Goal: Task Accomplishment & Management: Manage account settings

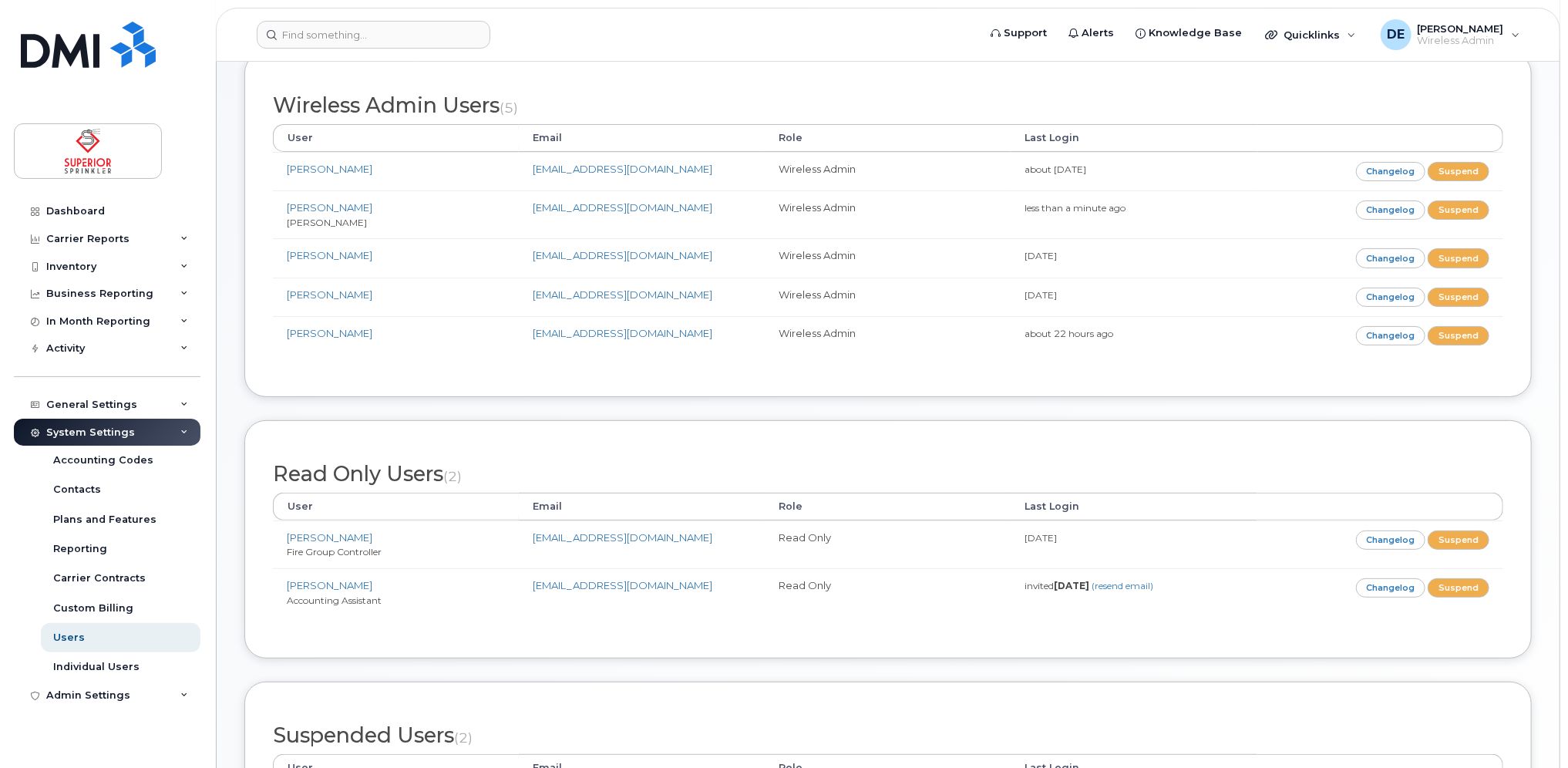
scroll to position [330, 0]
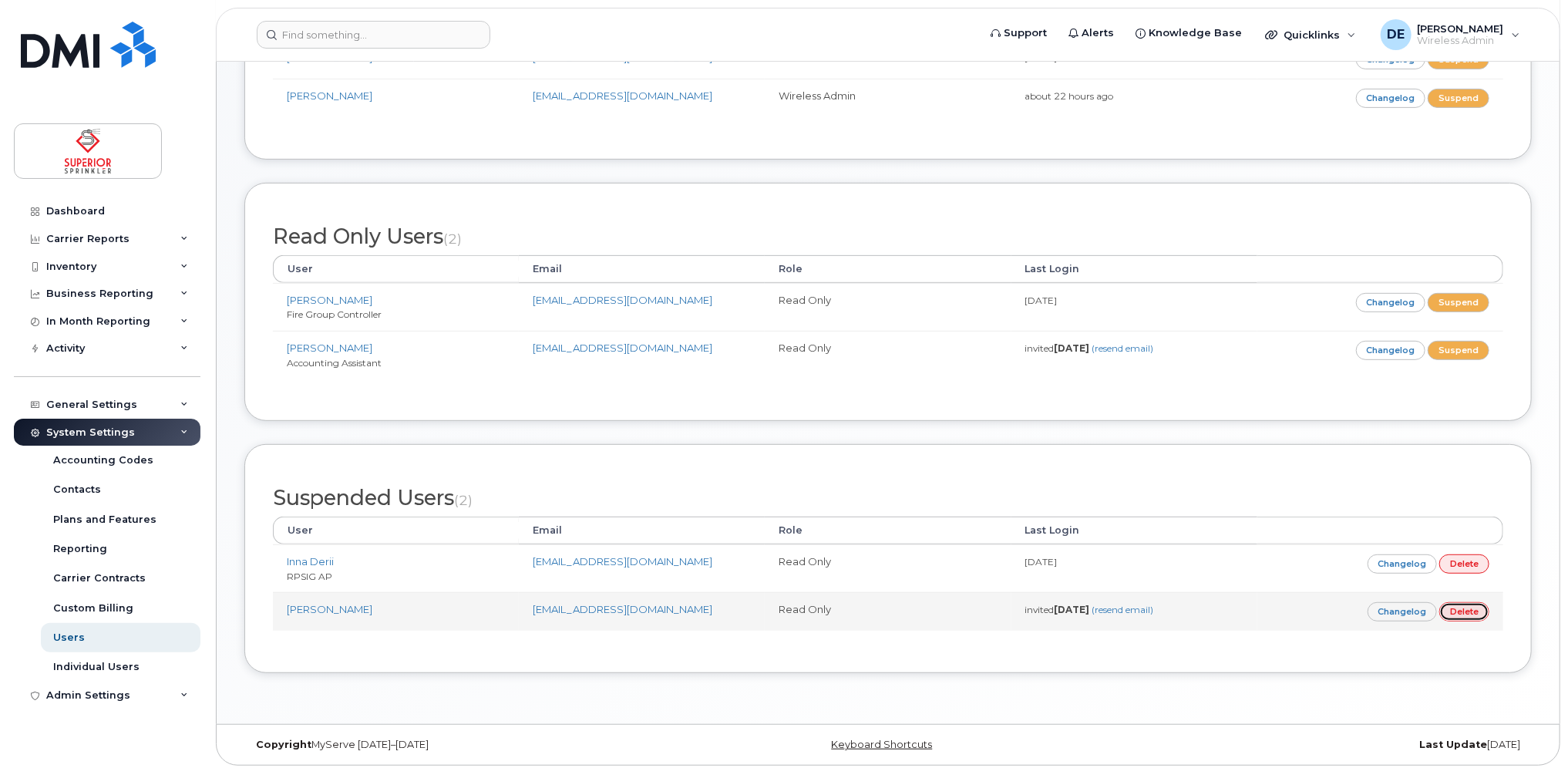
click at [1462, 603] on link "Delete" at bounding box center [1464, 611] width 50 height 19
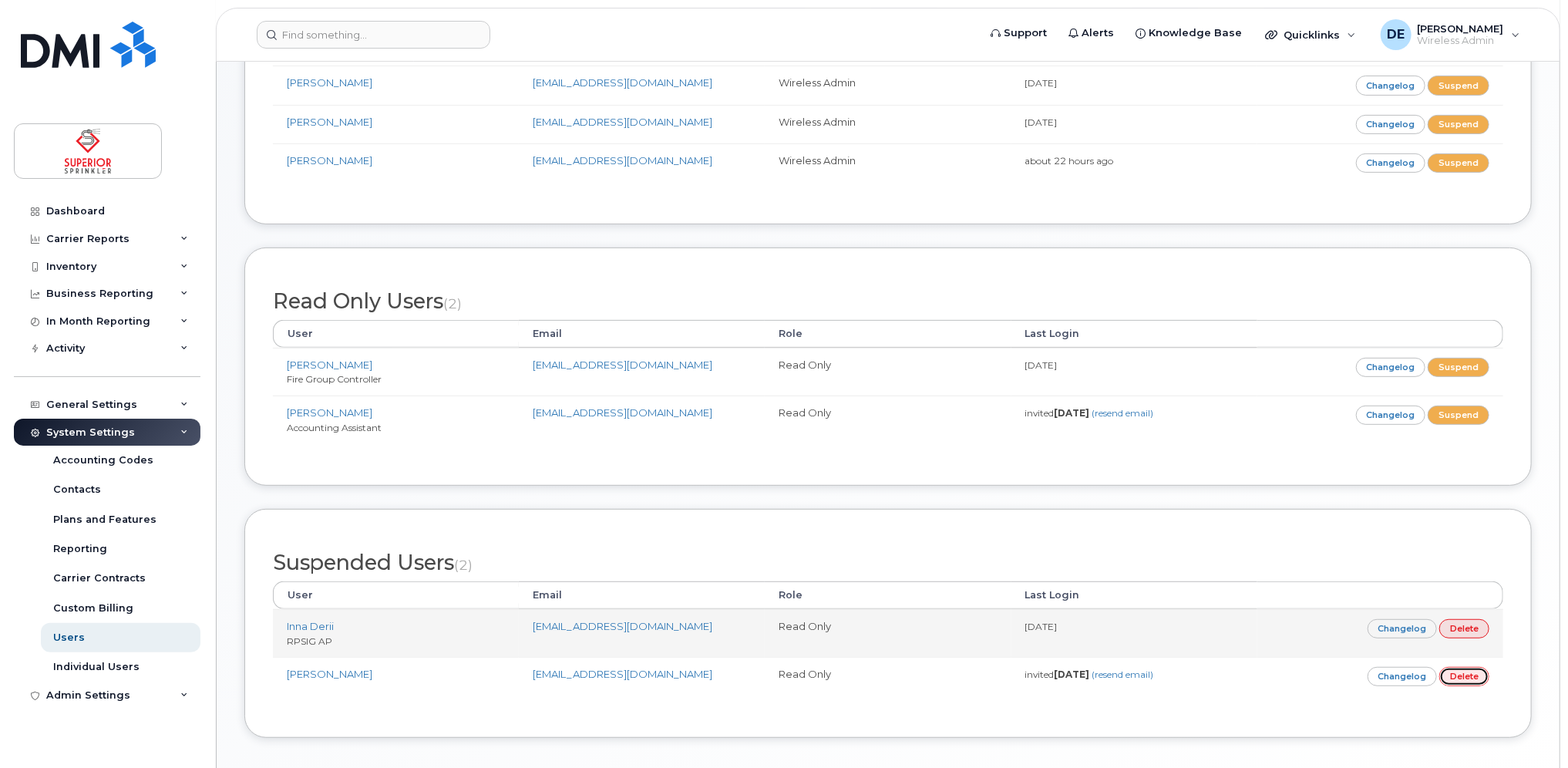
scroll to position [99, 0]
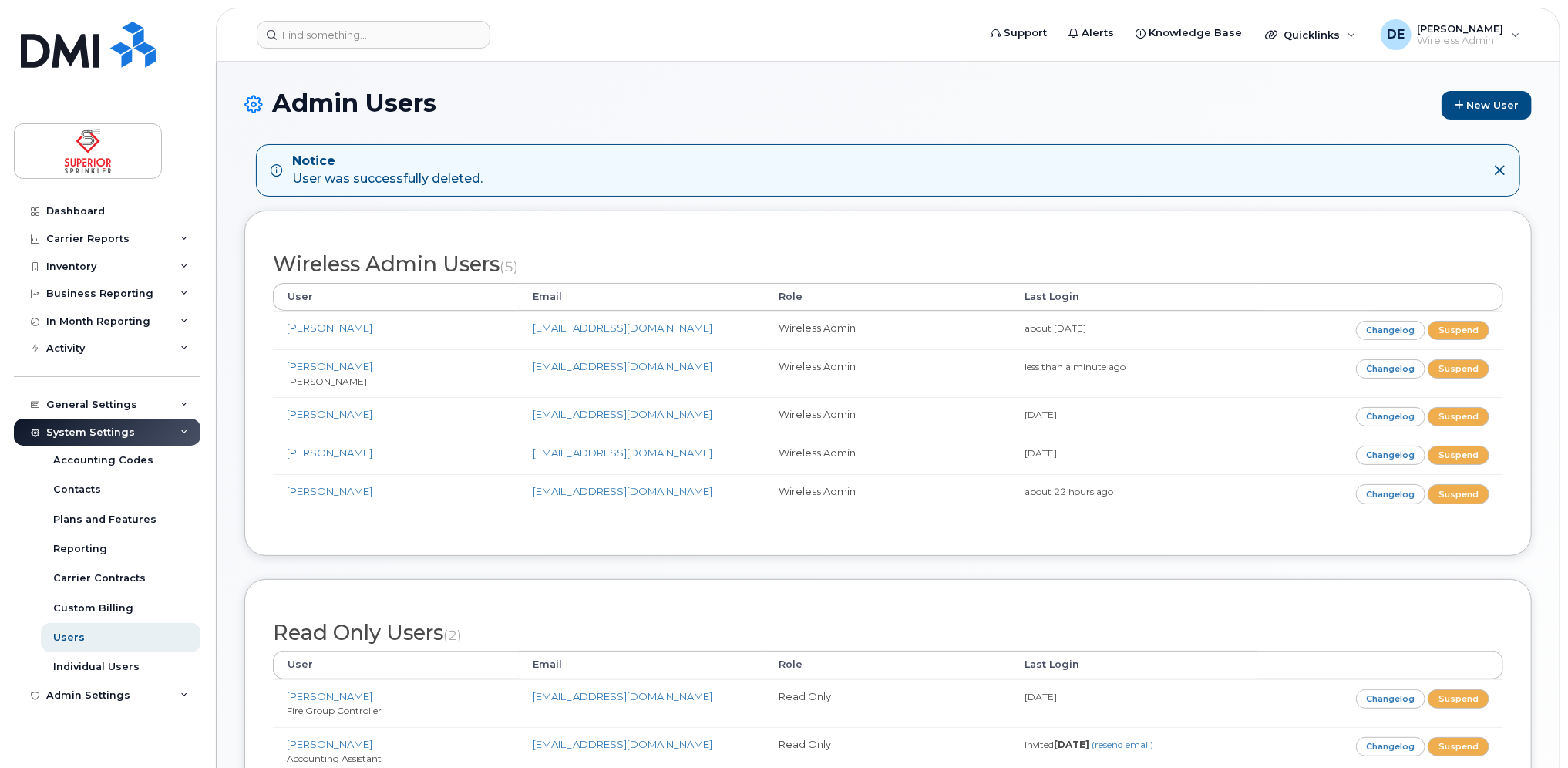
scroll to position [358, 0]
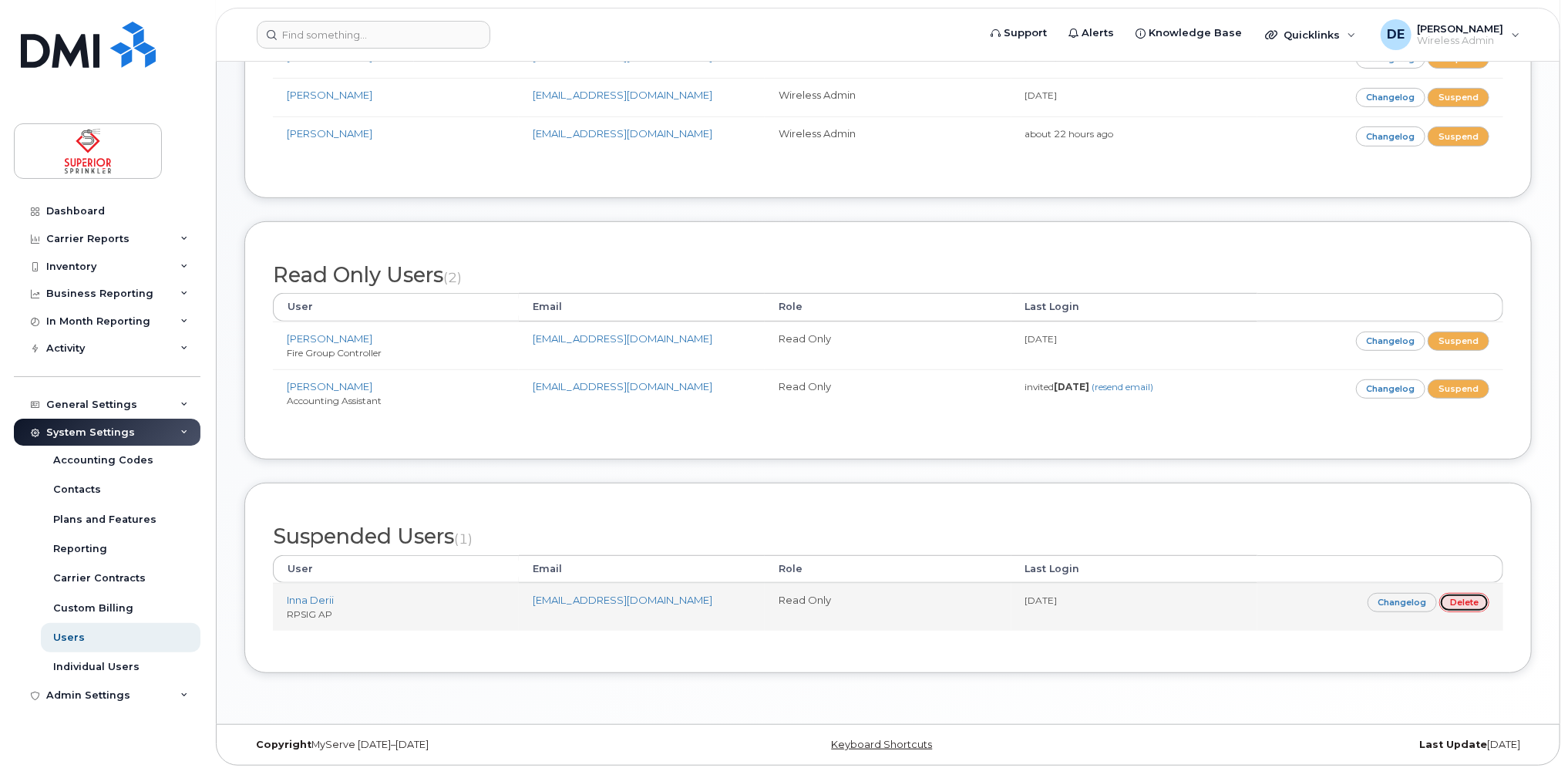
click at [1458, 602] on link "Delete" at bounding box center [1464, 602] width 50 height 19
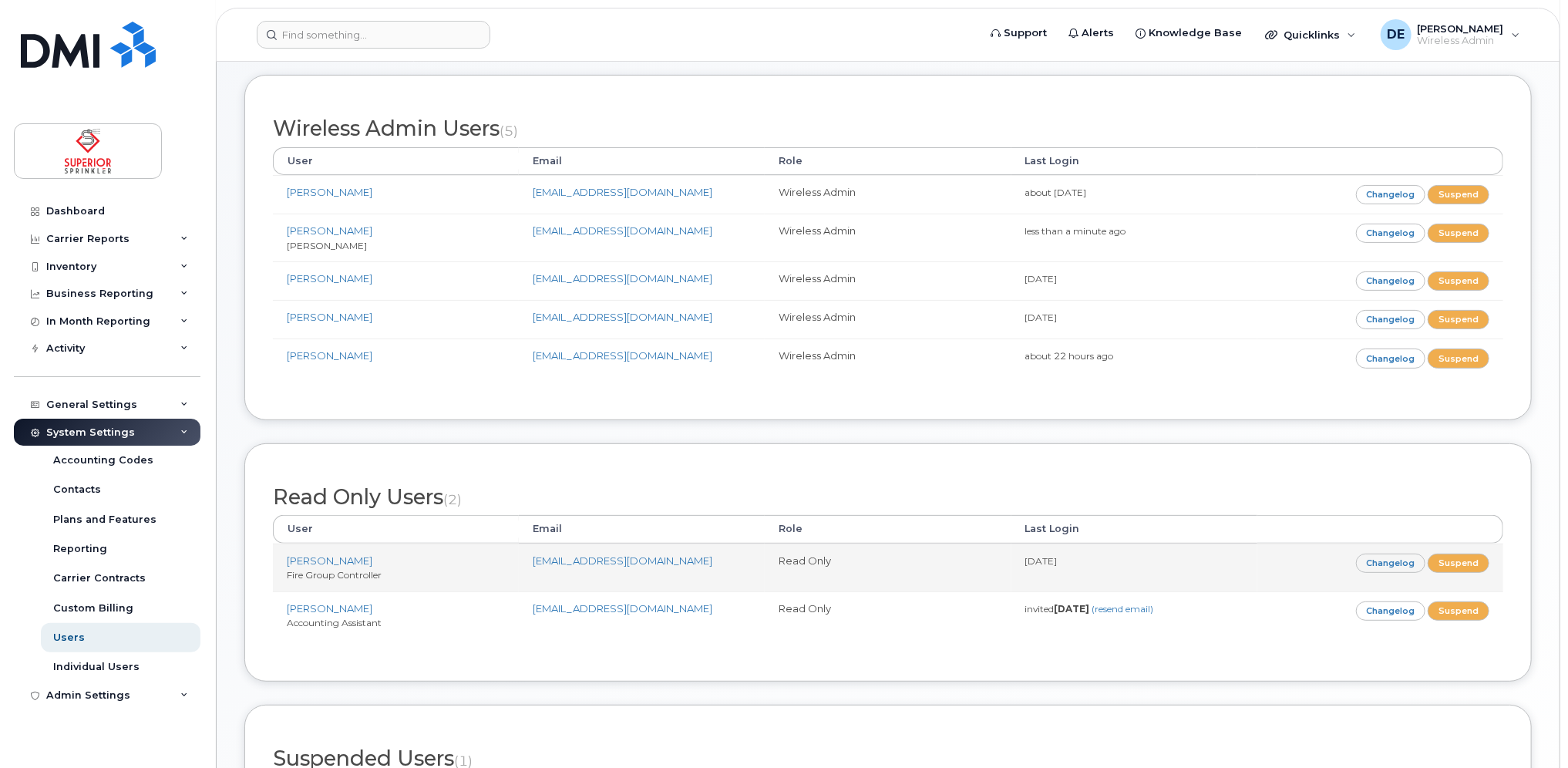
scroll to position [0, 0]
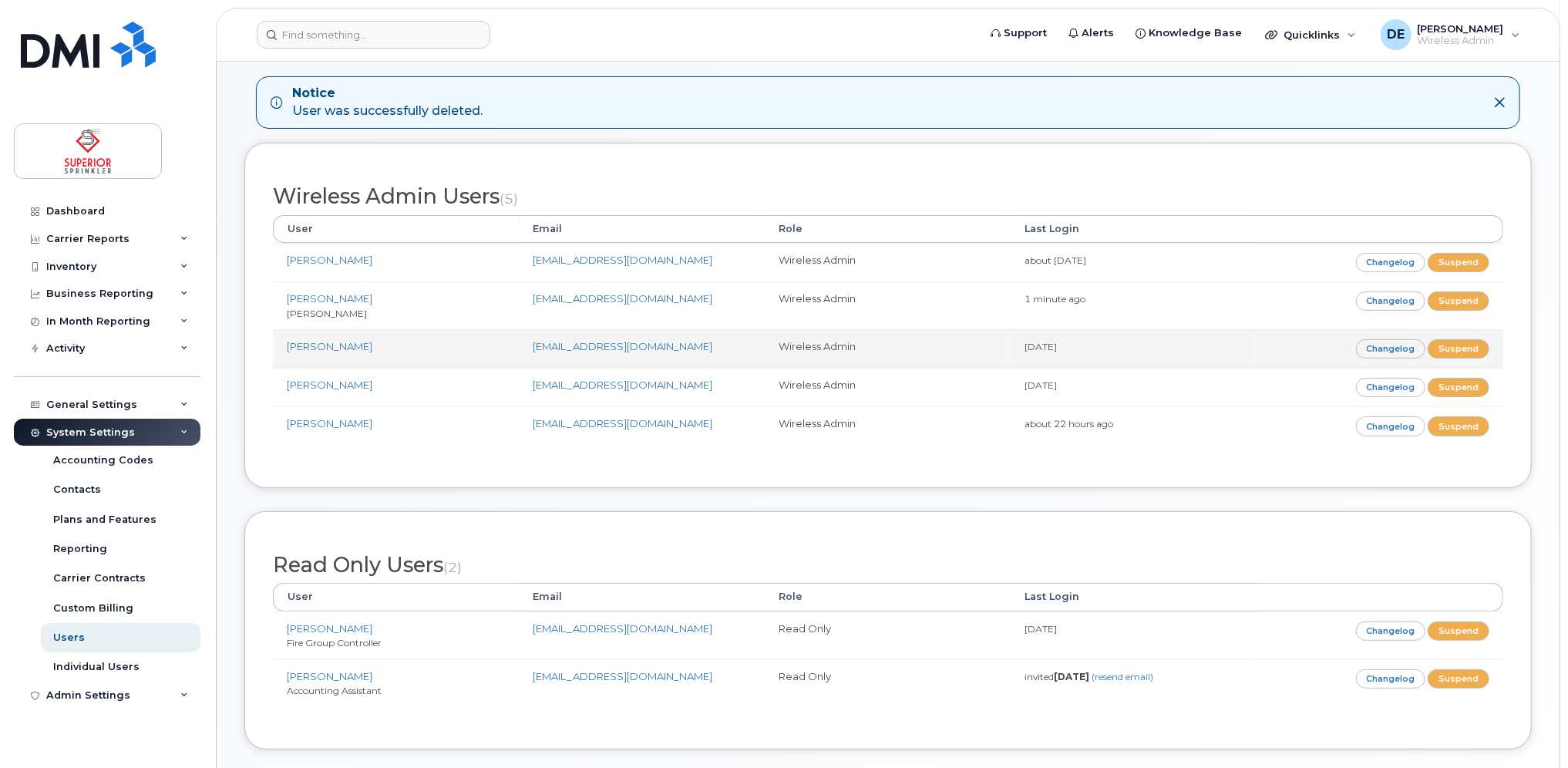
scroll to position [145, 0]
